Goal: Task Accomplishment & Management: Manage account settings

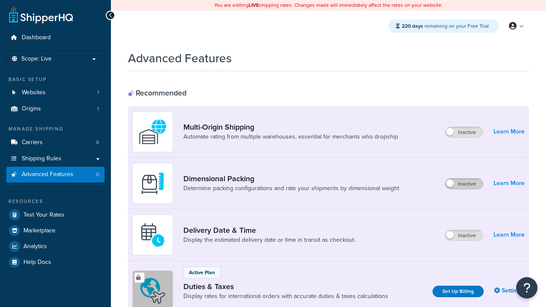
click at [464, 184] on label "Inactive" at bounding box center [465, 184] width 38 height 10
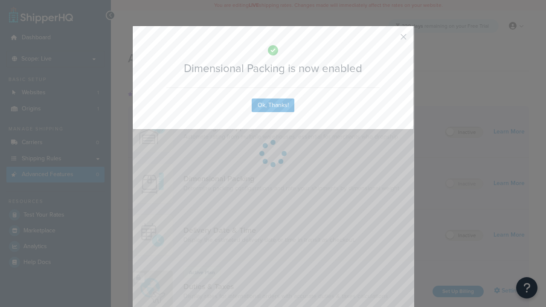
click at [391, 39] on button "button" at bounding box center [391, 40] width 2 height 2
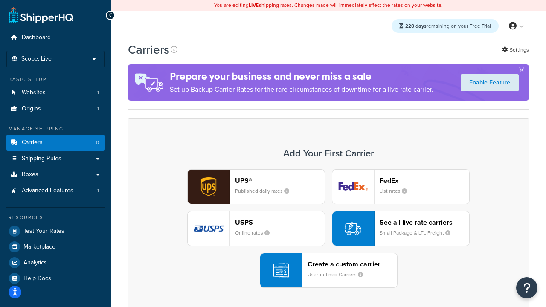
click at [329, 229] on div "UPS® Published daily rates FedEx List rates USPS Online rates See all live rate…" at bounding box center [328, 228] width 383 height 119
click at [425, 181] on header "FedEx" at bounding box center [425, 181] width 90 height 8
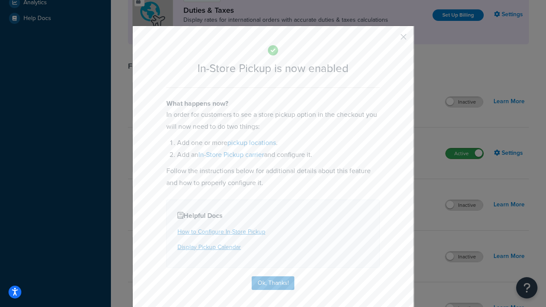
scroll to position [293, 0]
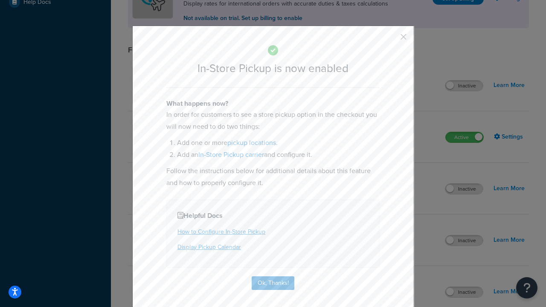
click at [391, 40] on button "button" at bounding box center [391, 40] width 2 height 2
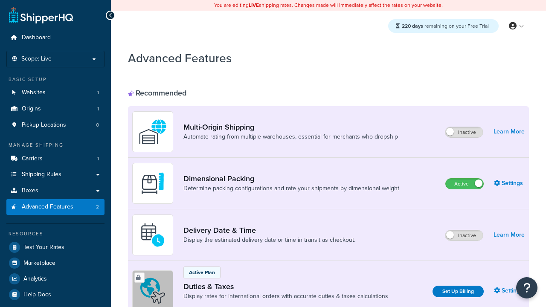
scroll to position [179, 0]
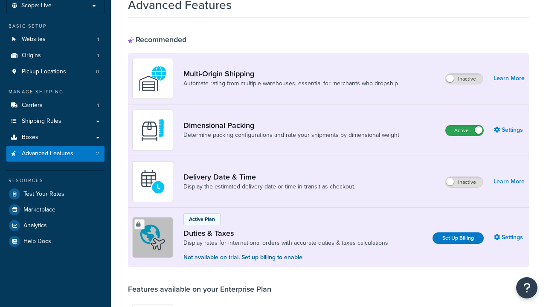
click at [465, 126] on label "Active" at bounding box center [465, 131] width 38 height 10
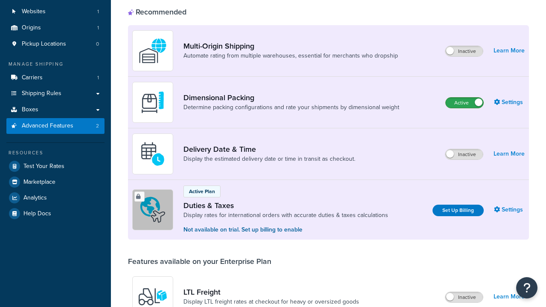
scroll to position [0, 0]
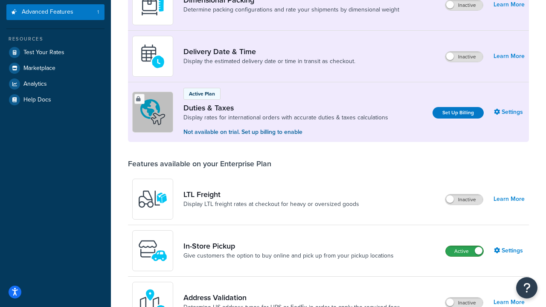
click at [465, 251] on label "Active" at bounding box center [465, 251] width 38 height 10
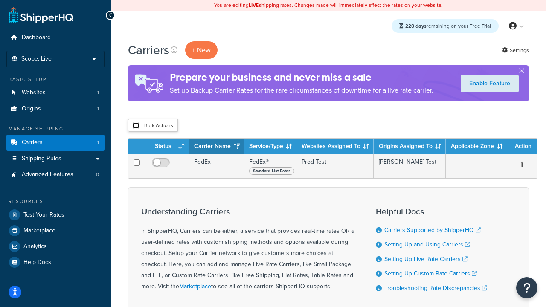
click at [136, 126] on input "checkbox" at bounding box center [136, 126] width 6 height 6
checkbox input "true"
click at [0, 0] on button "Delete" at bounding box center [0, 0] width 0 height 0
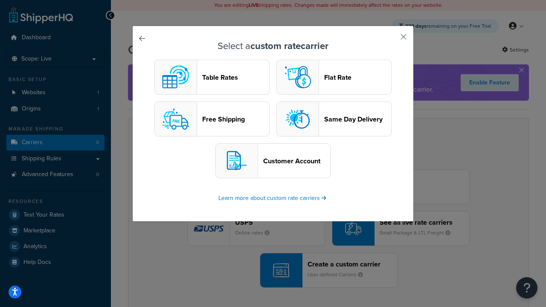
click at [212, 77] on header "Table Rates" at bounding box center [235, 77] width 67 height 8
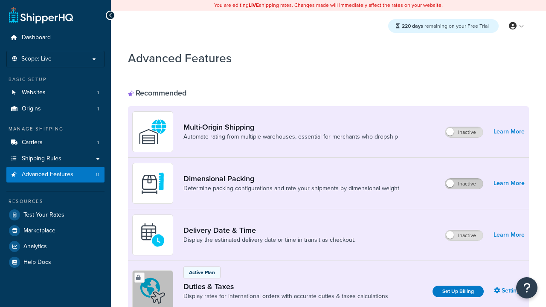
click at [464, 184] on label "Inactive" at bounding box center [465, 184] width 38 height 10
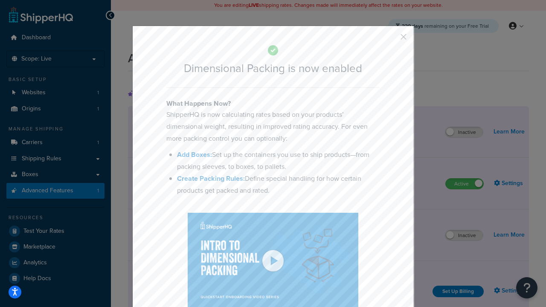
click at [391, 40] on button "button" at bounding box center [391, 40] width 2 height 2
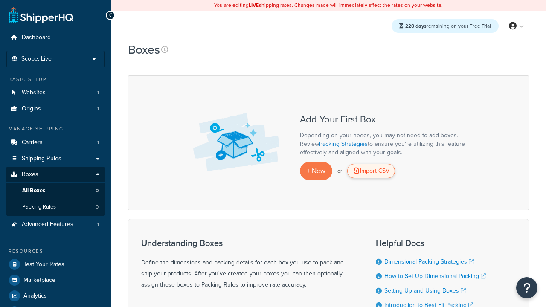
click at [371, 171] on div "Import CSV" at bounding box center [372, 171] width 48 height 15
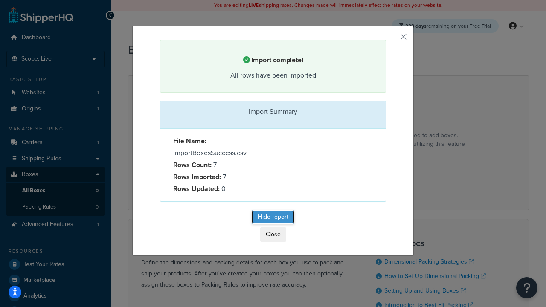
click at [273, 219] on button "Hide report" at bounding box center [273, 217] width 43 height 14
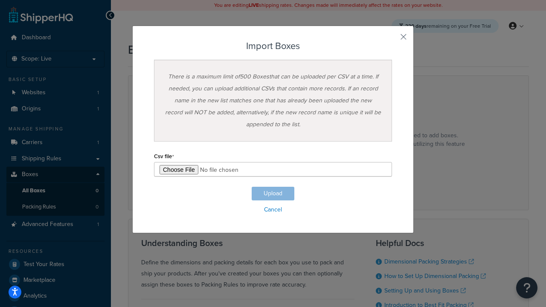
click at [273, 46] on h3 "Import Boxes" at bounding box center [273, 46] width 238 height 10
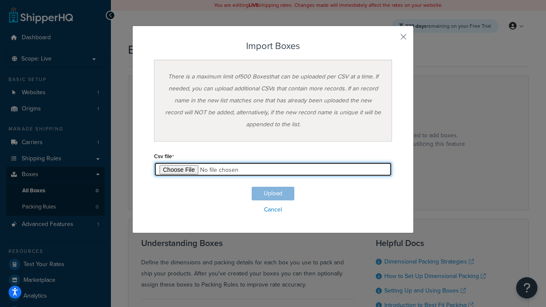
click at [273, 169] on input "file" at bounding box center [273, 169] width 238 height 15
type input "C:\fakepath\importBoxesFailure.csv"
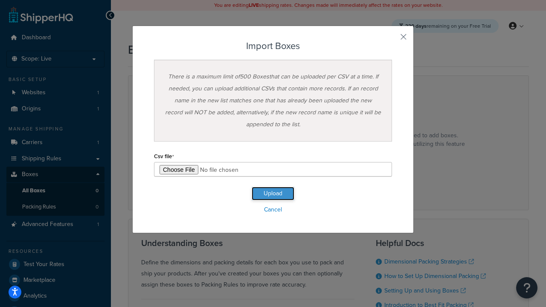
click at [273, 194] on button "Upload" at bounding box center [273, 194] width 43 height 14
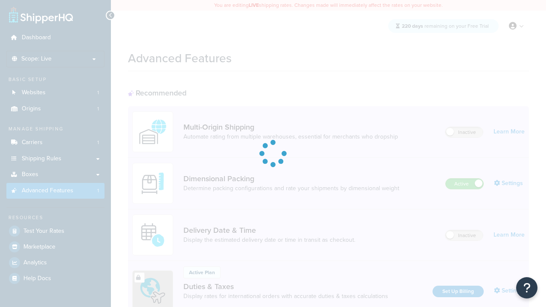
scroll to position [179, 0]
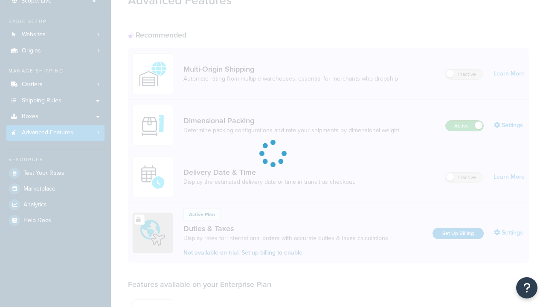
click at [465, 121] on label "Active" at bounding box center [465, 126] width 38 height 10
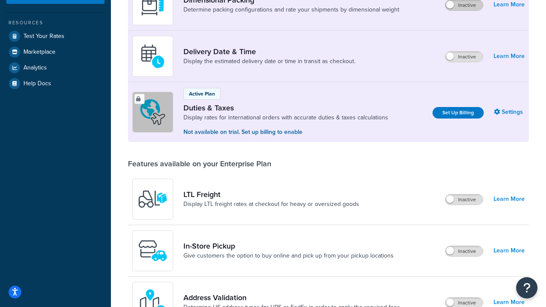
scroll to position [163, 0]
